Goal: Information Seeking & Learning: Learn about a topic

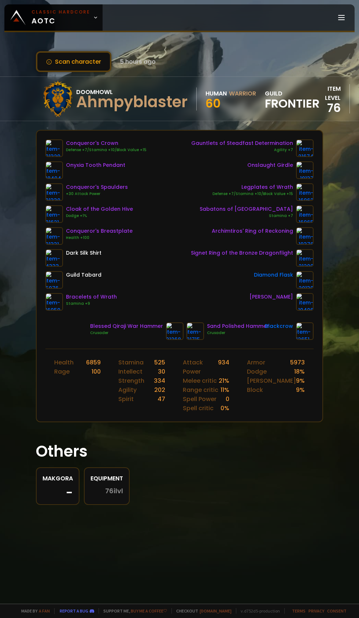
click at [93, 18] on icon at bounding box center [95, 17] width 5 height 5
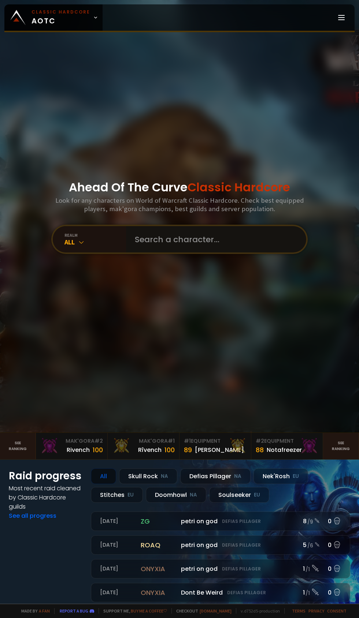
click at [185, 253] on input "text" at bounding box center [213, 239] width 167 height 26
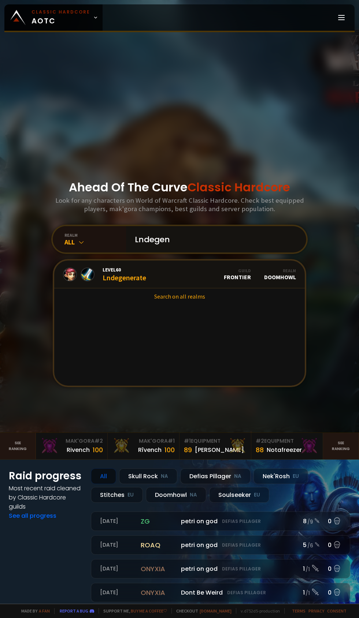
type input "Lndegen"
click at [130, 282] on div "Level 60 Lndegenerate" at bounding box center [125, 275] width 44 height 16
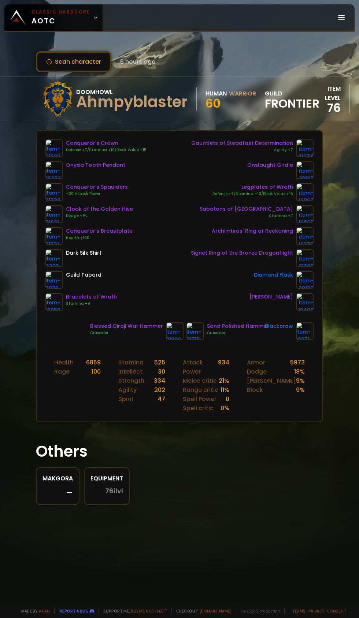
click at [93, 18] on icon at bounding box center [95, 17] width 5 height 5
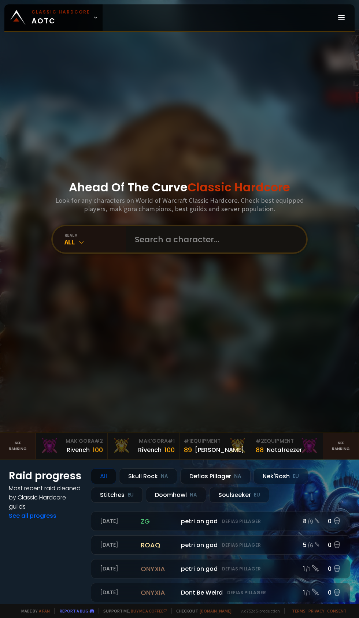
click at [197, 253] on input "text" at bounding box center [213, 239] width 167 height 26
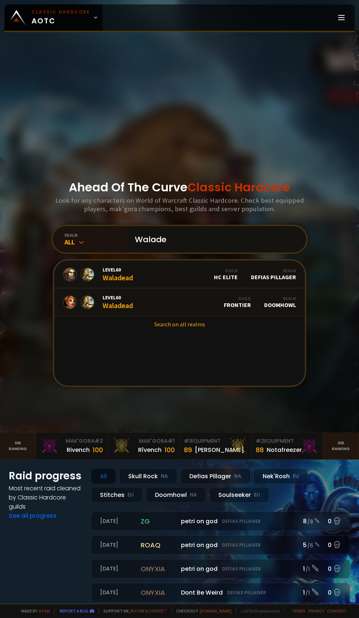
type input "Walade"
click at [145, 316] on link "Level 60 Waladead Guild Frontier Realm Doomhowl" at bounding box center [179, 303] width 250 height 28
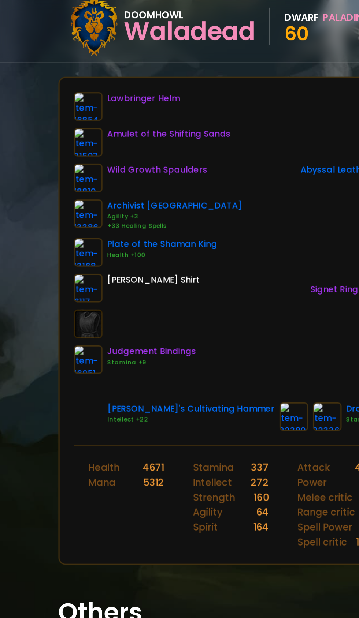
click at [56, 148] on img at bounding box center [54, 149] width 18 height 18
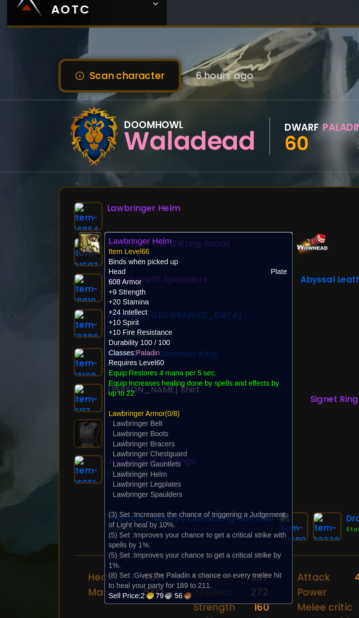
click at [202, 227] on div "Peacekeeper Boots Stamina +7" at bounding box center [249, 222] width 129 height 18
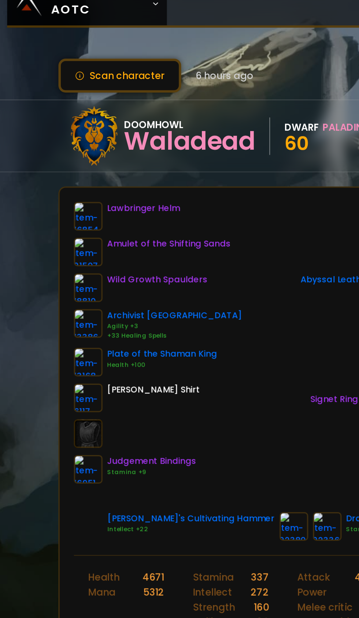
click at [54, 171] on img at bounding box center [54, 170] width 18 height 18
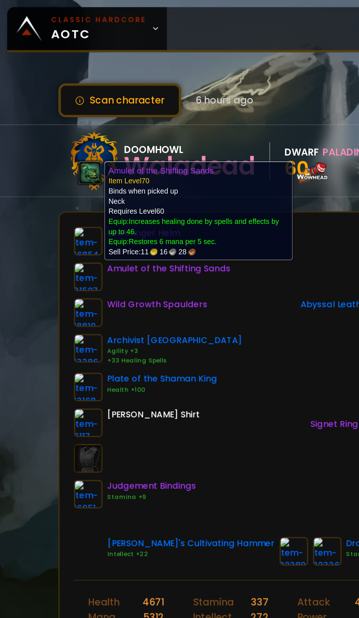
click at [155, 270] on div "Lawbringer Helm Amulet of the Shifting Sands Wild Growth Spaulders Archivist Ca…" at bounding box center [179, 229] width 268 height 179
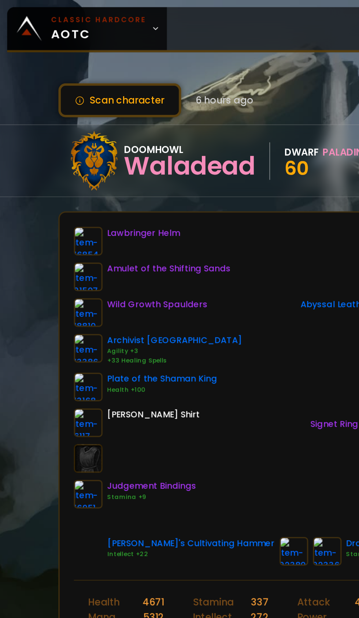
click at [48, 186] on img at bounding box center [54, 192] width 18 height 18
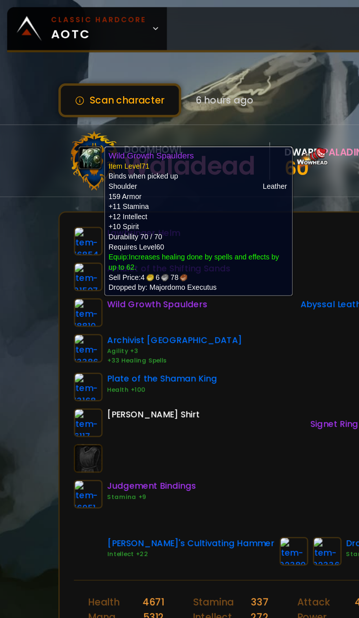
click at [159, 264] on div "Lawbringer Helm Amulet of the Shifting Sands Wild Growth Spaulders Archivist Ca…" at bounding box center [179, 229] width 268 height 179
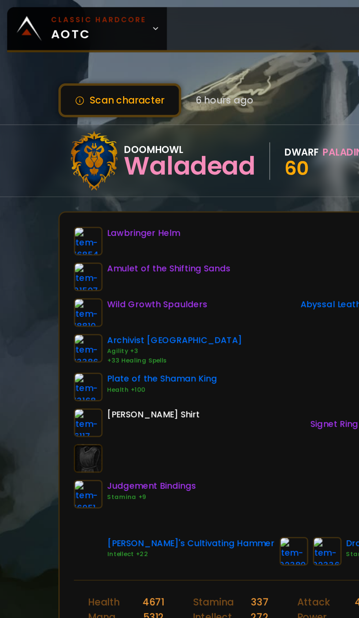
click at [48, 208] on img at bounding box center [54, 214] width 18 height 18
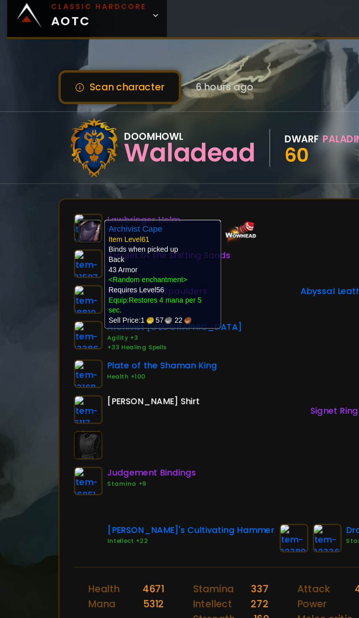
click at [163, 263] on div "Lawbringer Helm Amulet of the Shifting Sands Wild Growth Spaulders Archivist Ca…" at bounding box center [179, 229] width 268 height 179
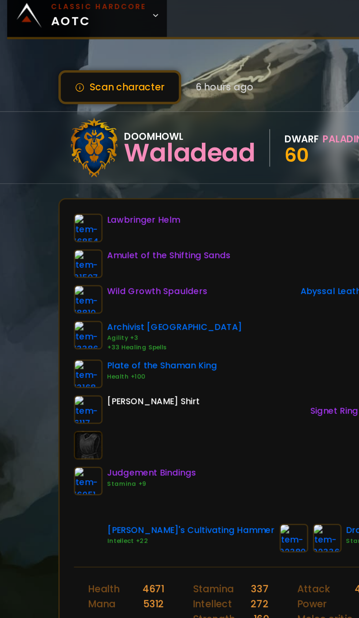
click at [54, 190] on img at bounding box center [54, 192] width 18 height 18
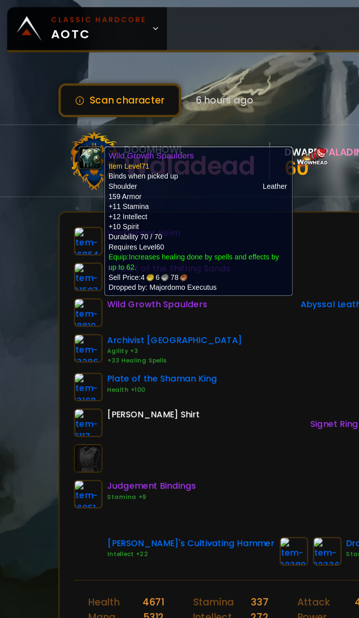
click at [164, 262] on div "Lawbringer Helm Amulet of the Shifting Sands Wild Growth Spaulders Archivist Ca…" at bounding box center [179, 229] width 268 height 179
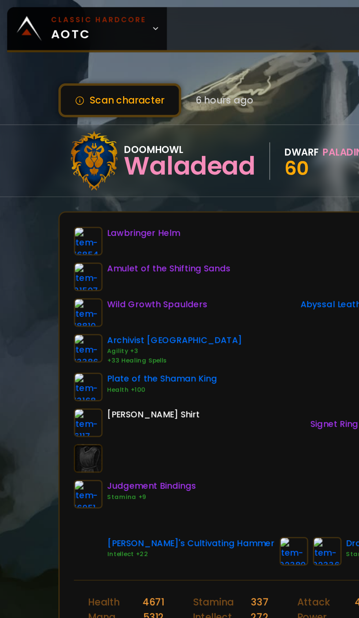
click at [54, 213] on img at bounding box center [54, 214] width 18 height 18
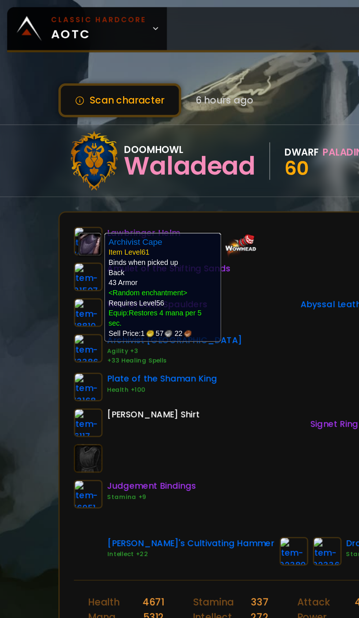
click at [157, 263] on div "Lawbringer Helm Amulet of the Shifting Sands Wild Growth Spaulders Archivist Ca…" at bounding box center [179, 229] width 268 height 179
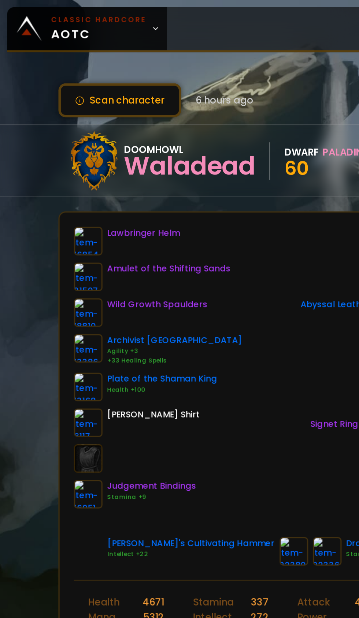
click at [54, 238] on img at bounding box center [54, 238] width 18 height 18
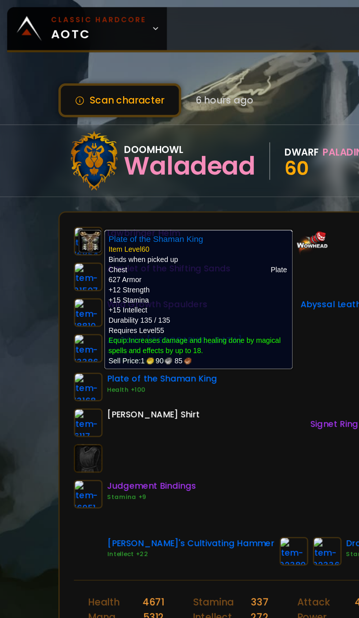
click at [156, 264] on div "Lawbringer Helm Amulet of the Shifting Sands Wild Growth Spaulders Archivist Ca…" at bounding box center [179, 229] width 268 height 179
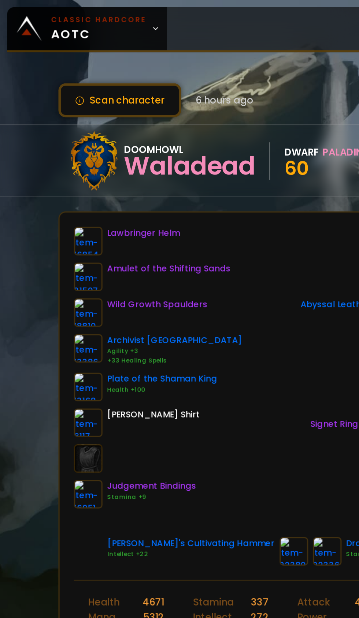
click at [52, 215] on img at bounding box center [54, 214] width 18 height 18
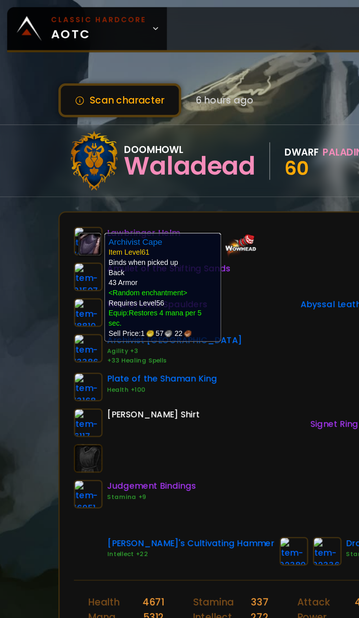
click at [164, 268] on div "Lawbringer Helm Amulet of the Shifting Sands Wild Growth Spaulders Archivist Ca…" at bounding box center [179, 229] width 268 height 179
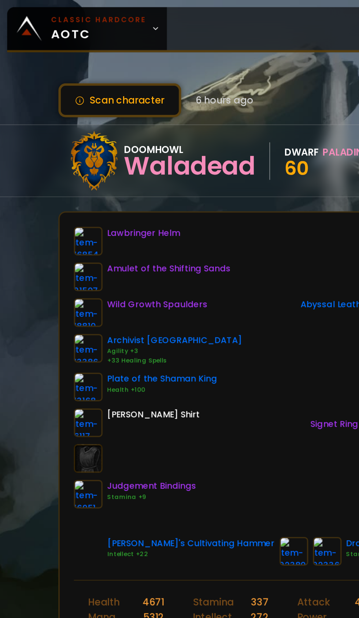
click at [51, 311] on link at bounding box center [54, 304] width 18 height 18
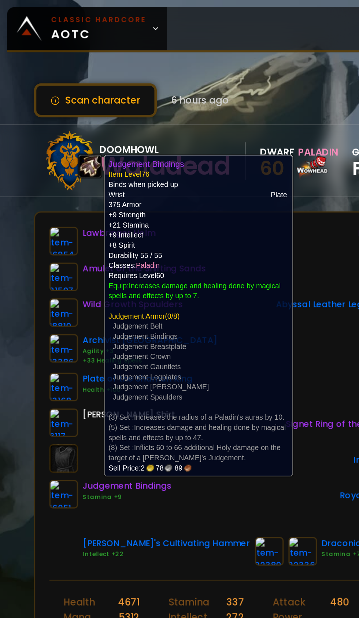
scroll to position [0, 17]
click at [201, 224] on div "Peacekeeper Boots Stamina +7" at bounding box center [234, 222] width 129 height 18
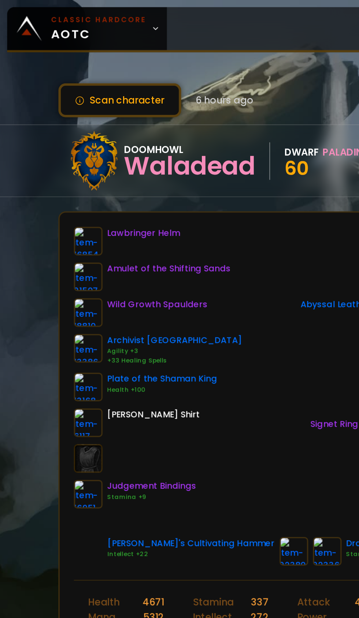
scroll to position [0, 18]
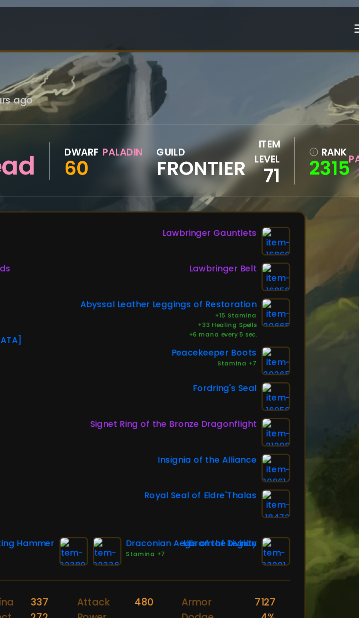
click at [293, 146] on img at bounding box center [290, 149] width 18 height 18
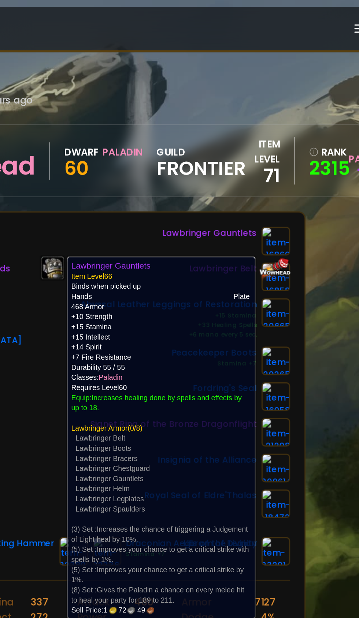
click at [332, 241] on div "Scan character 6 hours ago Doomhowl Waladead Dwarf Paladin 60 guild Frontier it…" at bounding box center [179, 302] width 359 height 604
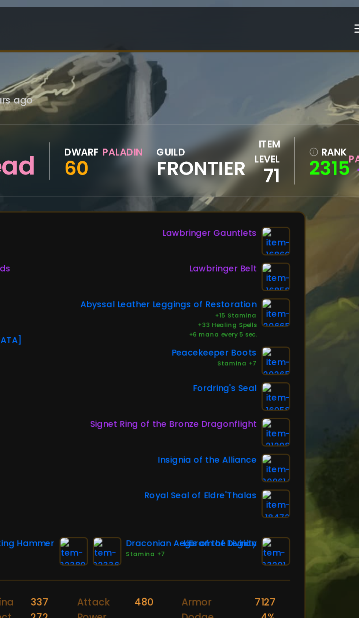
click at [289, 172] on img at bounding box center [290, 170] width 18 height 18
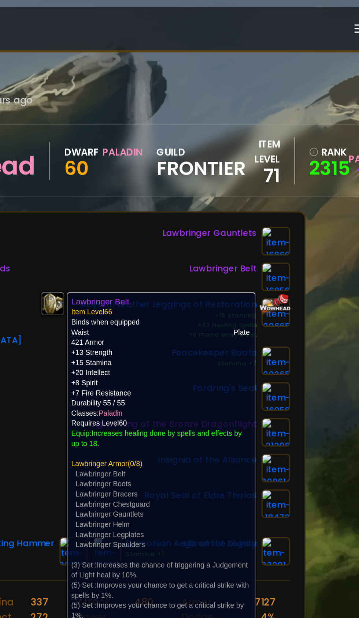
click at [323, 263] on div "Scan character 6 hours ago Doomhowl Waladead Dwarf Paladin 60 guild Frontier it…" at bounding box center [179, 302] width 359 height 604
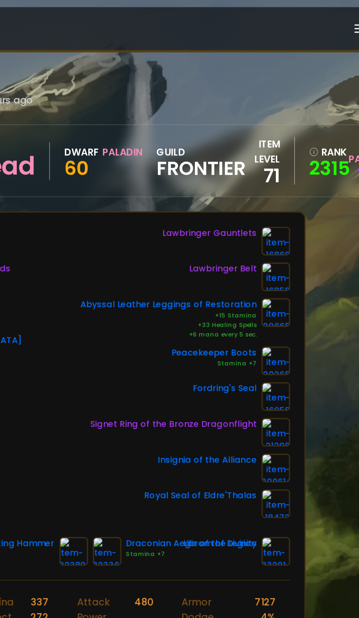
click at [290, 196] on img at bounding box center [290, 192] width 18 height 18
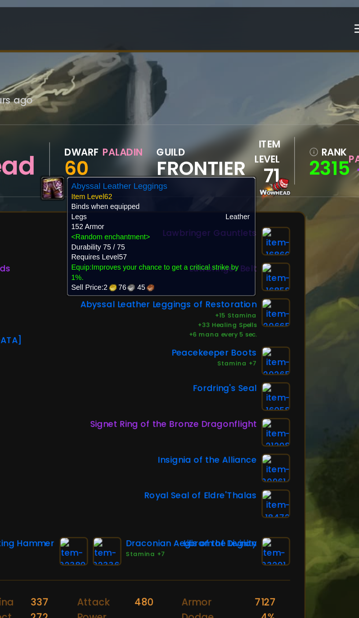
click at [324, 267] on div "Scan character 6 hours ago Doomhowl Waladead Dwarf Paladin 60 guild Frontier it…" at bounding box center [179, 302] width 359 height 604
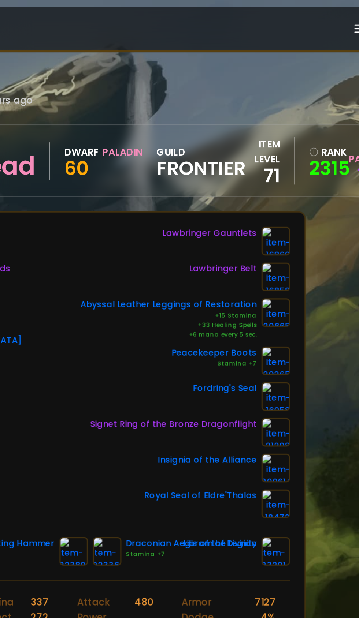
click at [288, 193] on img at bounding box center [290, 192] width 18 height 18
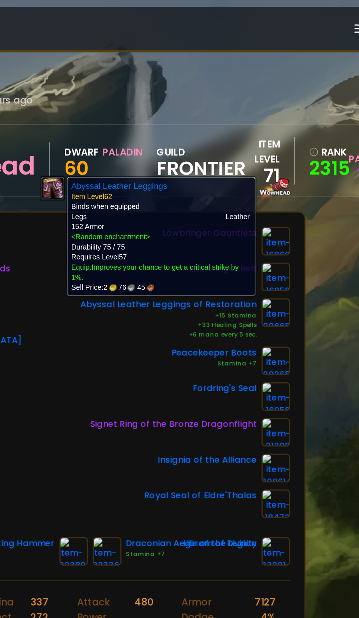
click at [288, 221] on img at bounding box center [290, 222] width 18 height 18
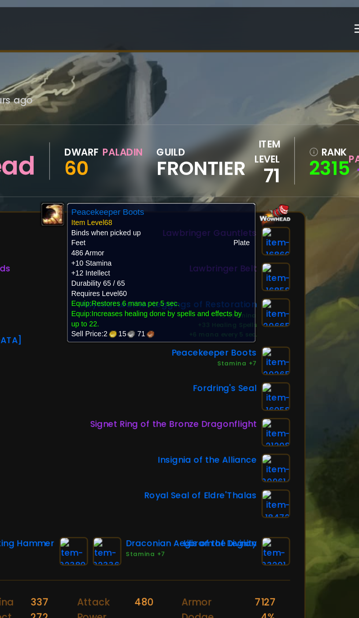
click at [322, 250] on div "Scan character 6 hours ago Doomhowl Waladead Dwarf Paladin 60 guild Frontier it…" at bounding box center [179, 302] width 359 height 604
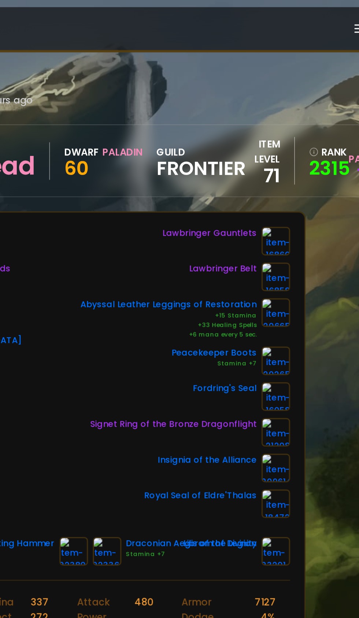
click at [289, 242] on img at bounding box center [290, 244] width 18 height 18
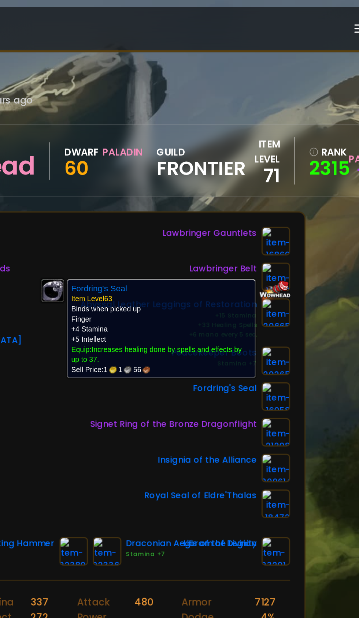
click at [319, 293] on div "Scan character 6 hours ago Doomhowl Waladead Dwarf Paladin 60 guild Frontier it…" at bounding box center [179, 302] width 359 height 604
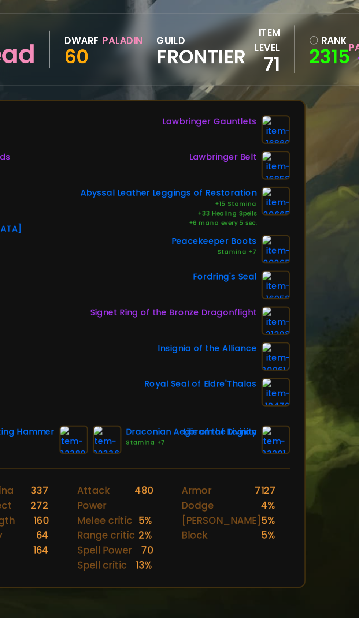
click at [290, 273] on link at bounding box center [290, 266] width 18 height 18
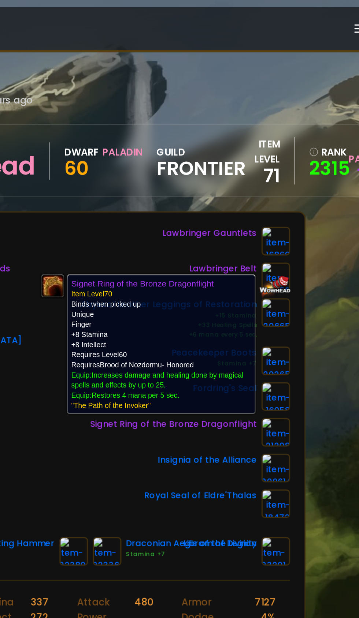
click at [321, 297] on div "Scan character 6 hours ago Doomhowl Waladead Dwarf Paladin 60 guild Frontier it…" at bounding box center [179, 302] width 359 height 604
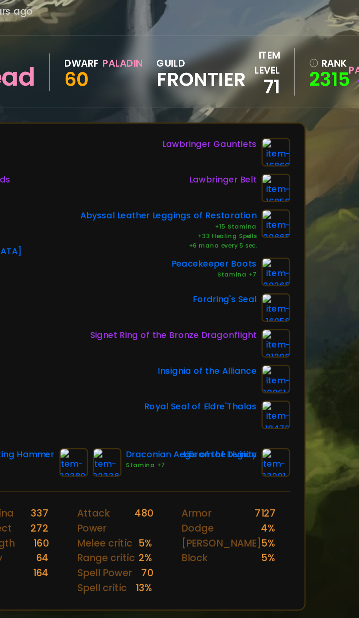
click at [289, 311] on img at bounding box center [290, 310] width 18 height 18
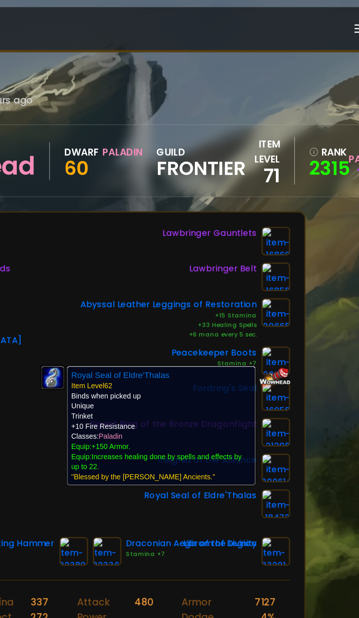
click at [320, 333] on div "Scan character 6 hours ago Doomhowl Waladead Dwarf Paladin 60 guild Frontier it…" at bounding box center [179, 302] width 359 height 604
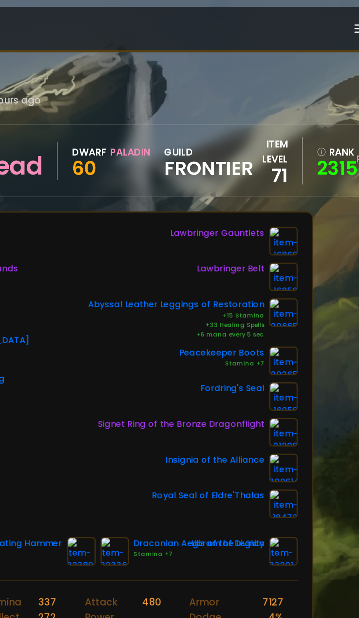
scroll to position [0, 0]
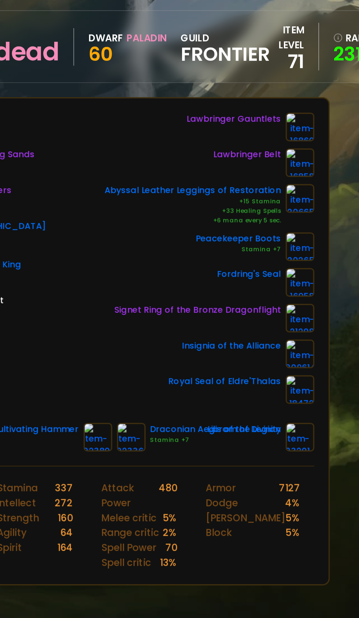
click at [308, 338] on img at bounding box center [305, 339] width 18 height 18
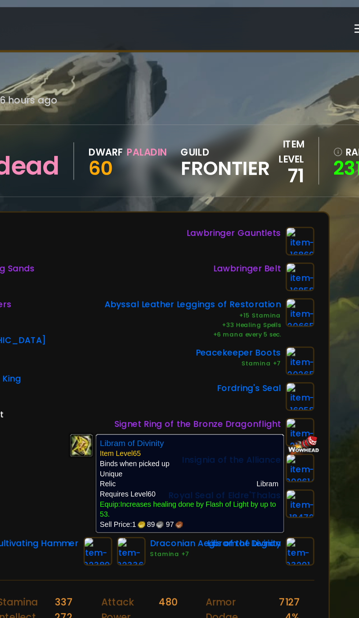
click at [192, 205] on div "+6 mana every 5 sec." at bounding box center [239, 206] width 108 height 6
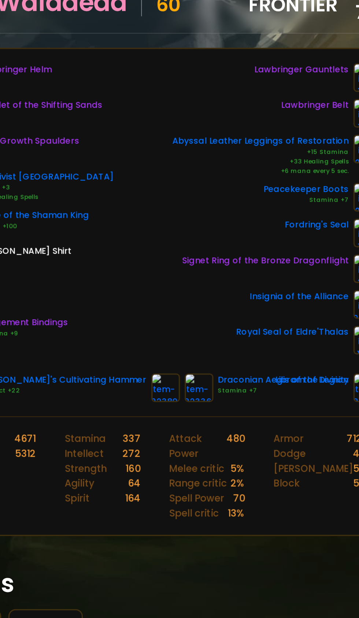
click at [192, 337] on img at bounding box center [201, 339] width 18 height 18
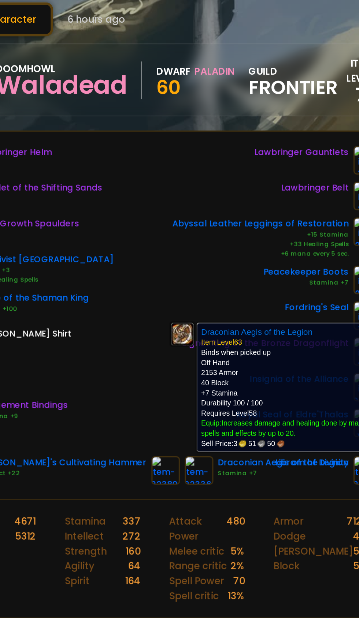
click at [149, 281] on div "Lawbringer Helm Amulet of the Shifting Sands Wild Growth Spaulders Archivist Ca…" at bounding box center [179, 229] width 268 height 179
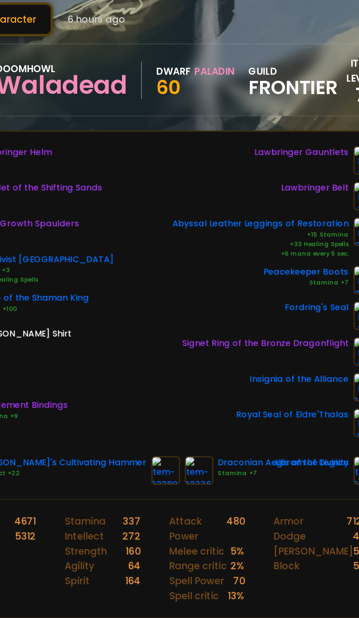
click at [172, 340] on img at bounding box center [181, 339] width 18 height 18
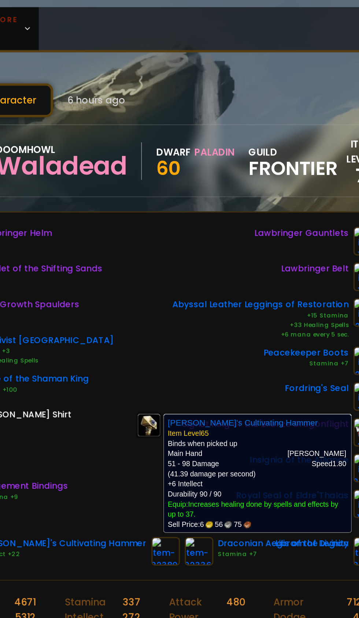
click at [170, 201] on div "Lawbringer Helm Amulet of the Shifting Sands Wild Growth Spaulders Archivist Ca…" at bounding box center [179, 229] width 268 height 179
